Goal: Check status: Check status

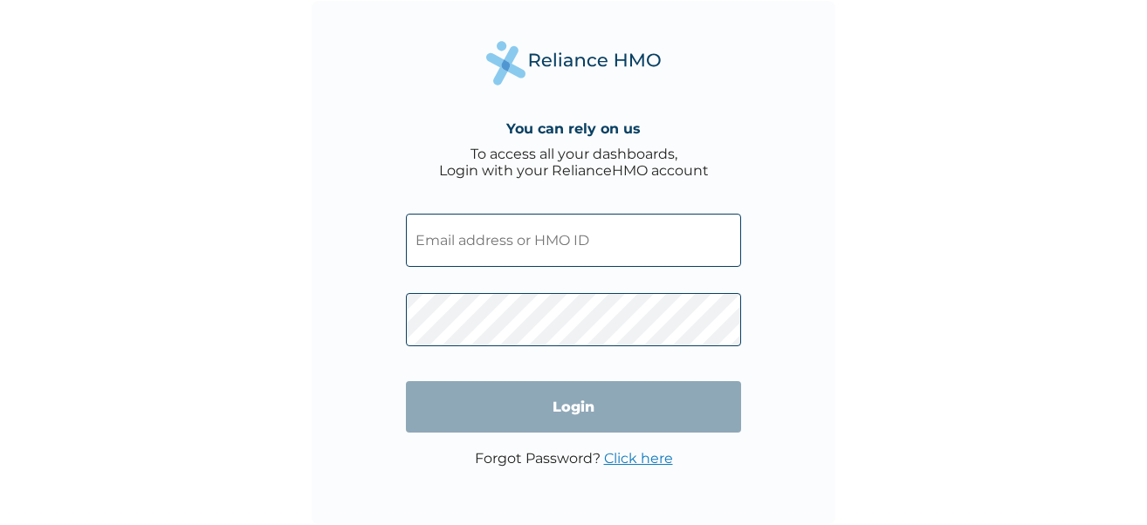
click at [441, 242] on input "text" at bounding box center [573, 240] width 335 height 53
type input "A"
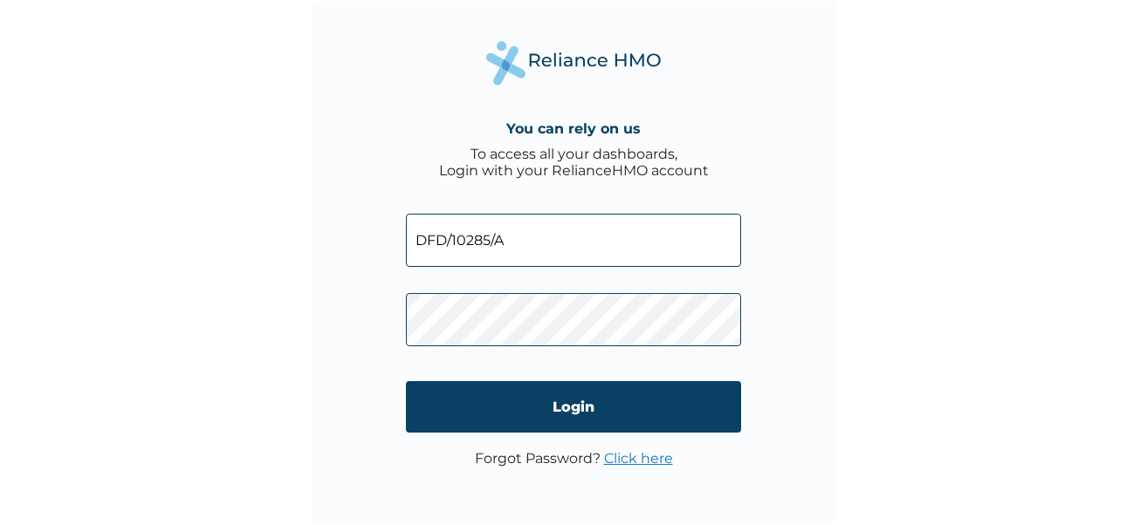
type input "DFD/10285/A"
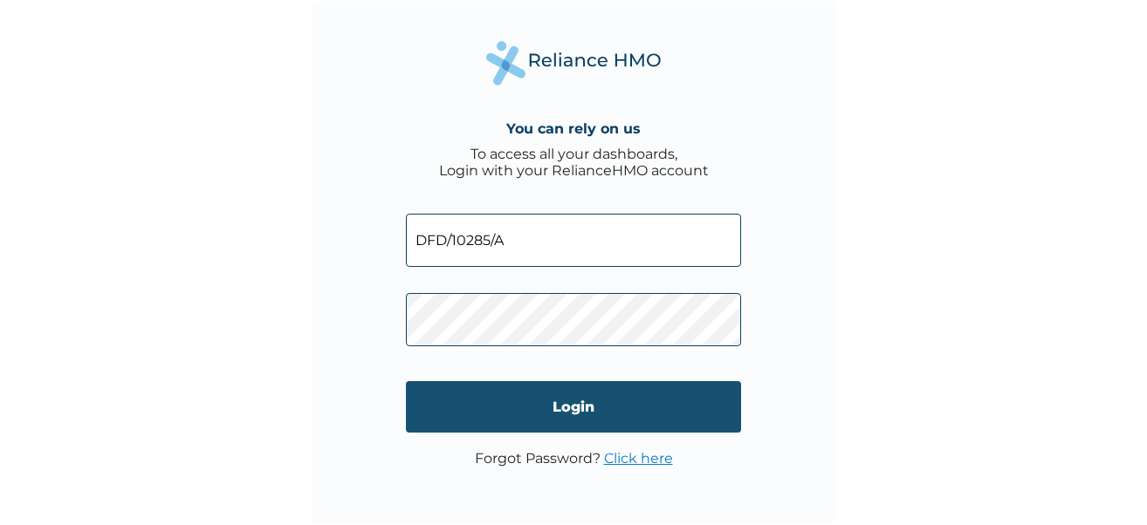
click at [500, 412] on input "Login" at bounding box center [573, 406] width 335 height 51
